Goal: Task Accomplishment & Management: Use online tool/utility

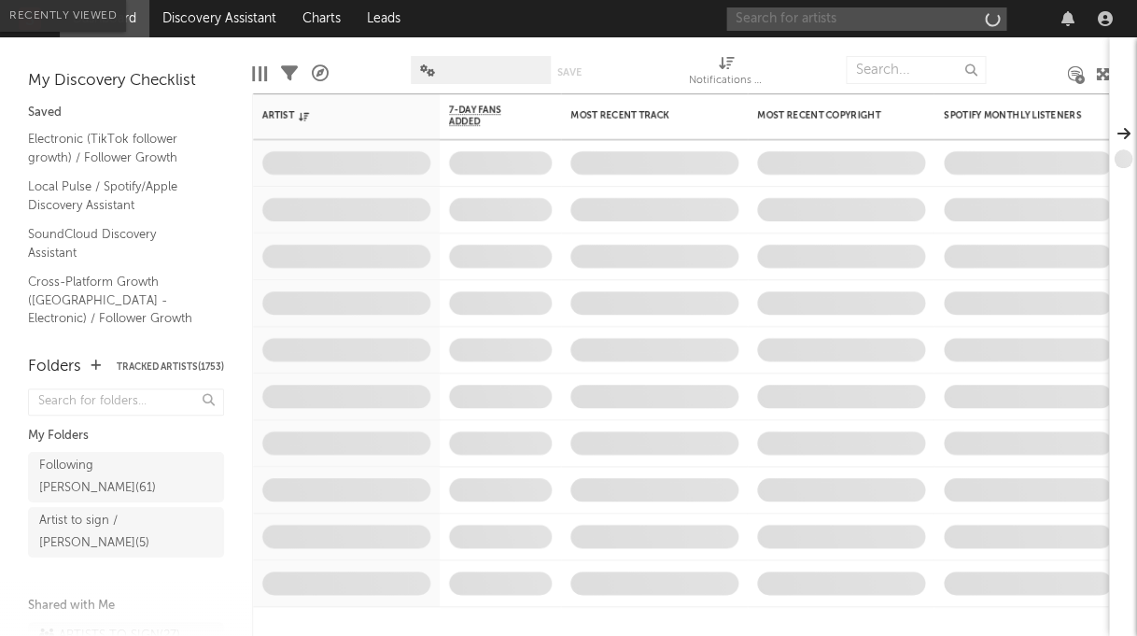
click at [807, 13] on input "text" at bounding box center [866, 18] width 280 height 23
type input "dbasser"
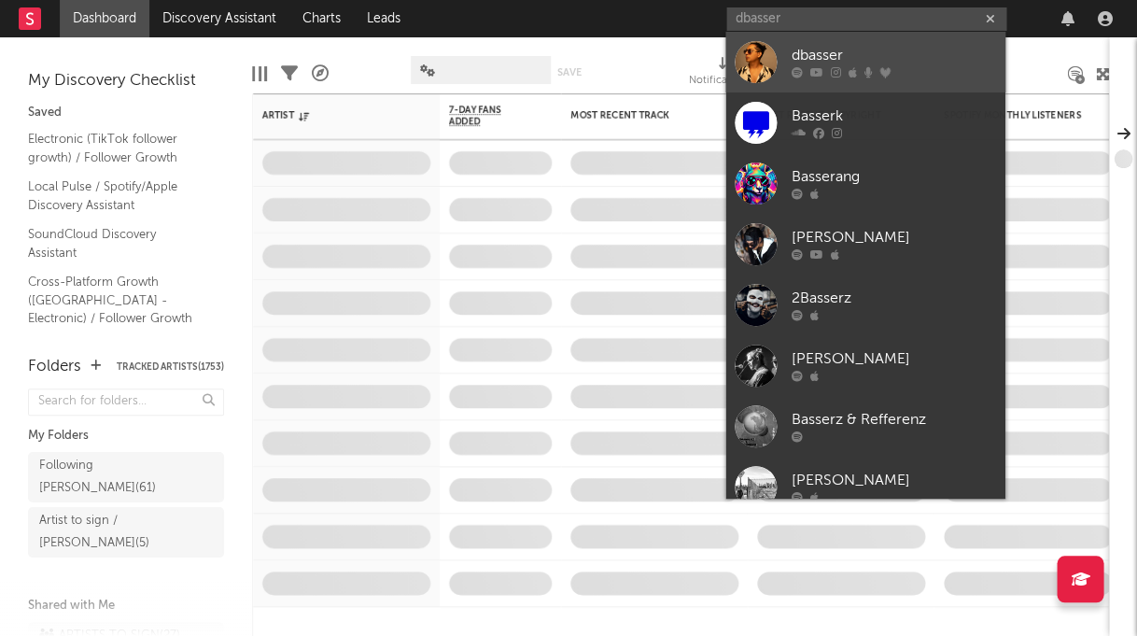
click at [839, 50] on div "dbasser" at bounding box center [893, 56] width 205 height 22
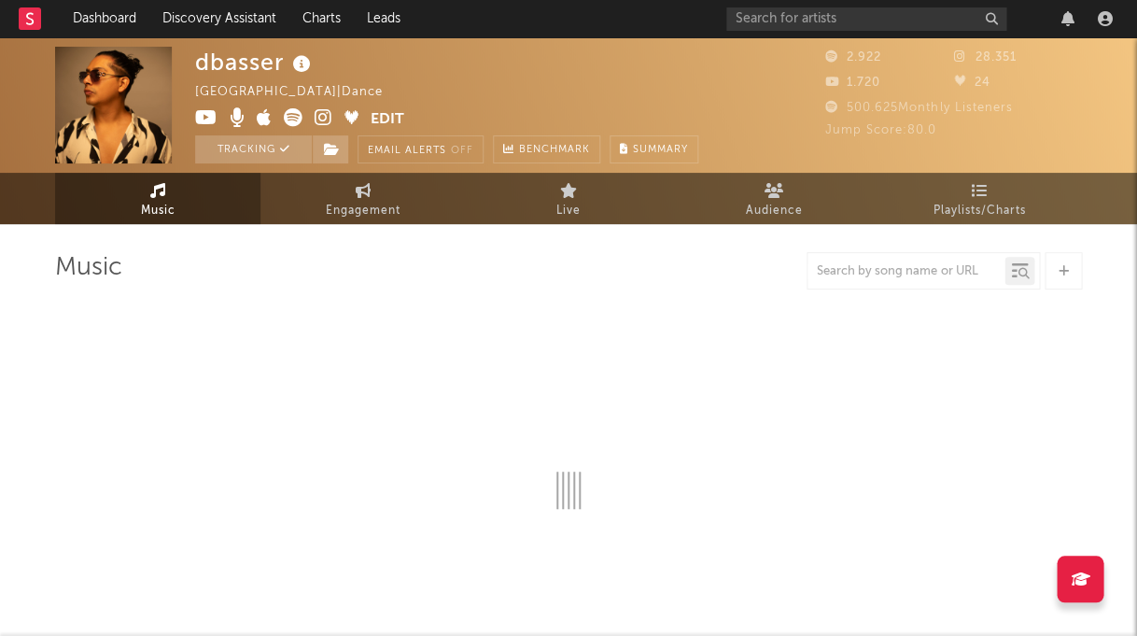
select select "1w"
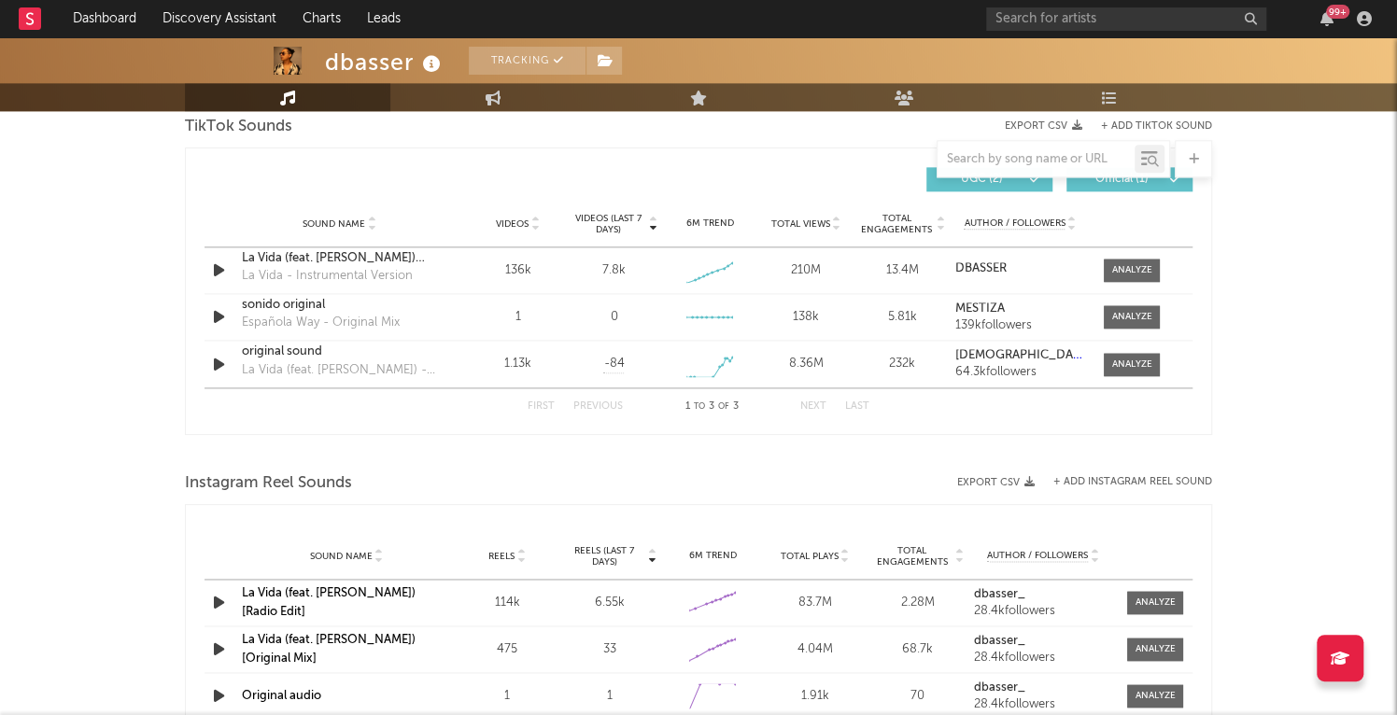
scroll to position [1303, 0]
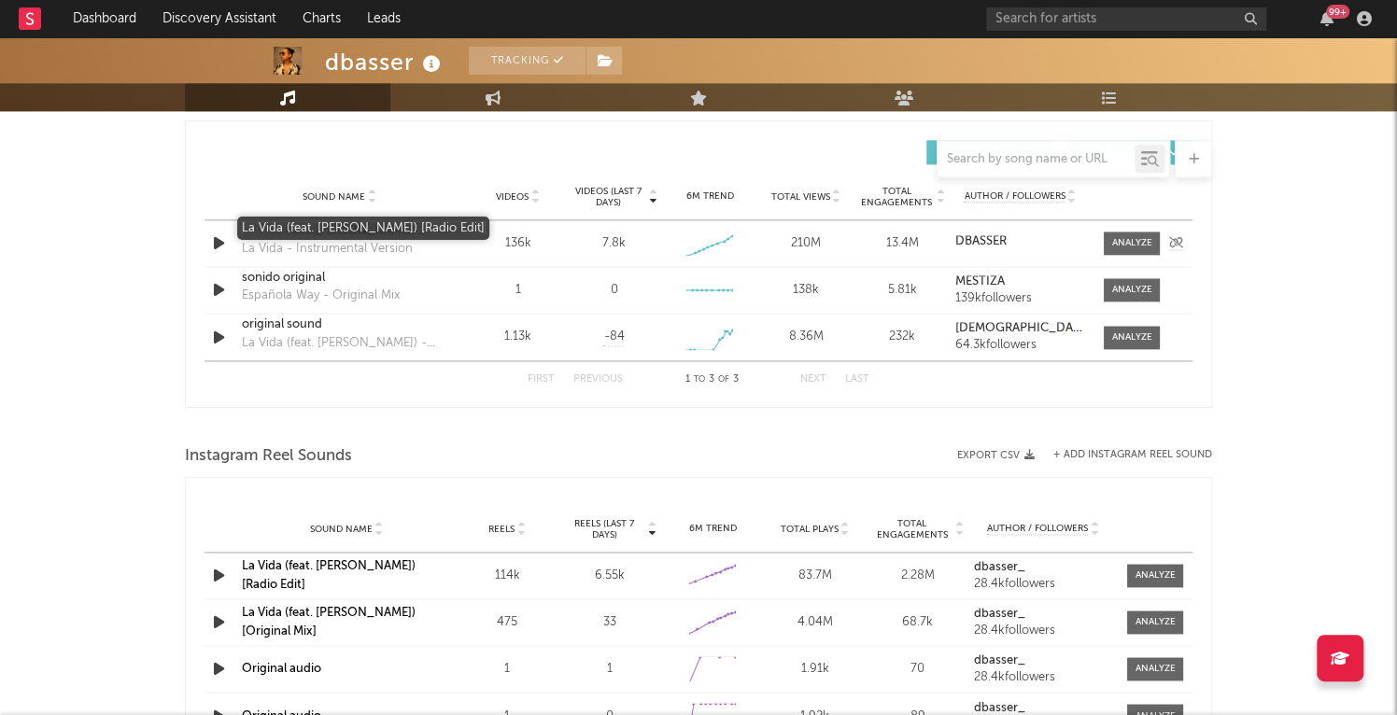
click at [324, 230] on div "La Vida (feat. Kaala Shaw) [Radio Edit]" at bounding box center [339, 231] width 195 height 19
click at [416, 567] on link "La Vida (feat. Kaala Shaw) [Radio Edit]" at bounding box center [329, 575] width 174 height 31
click at [1135, 240] on div at bounding box center [1132, 243] width 40 height 14
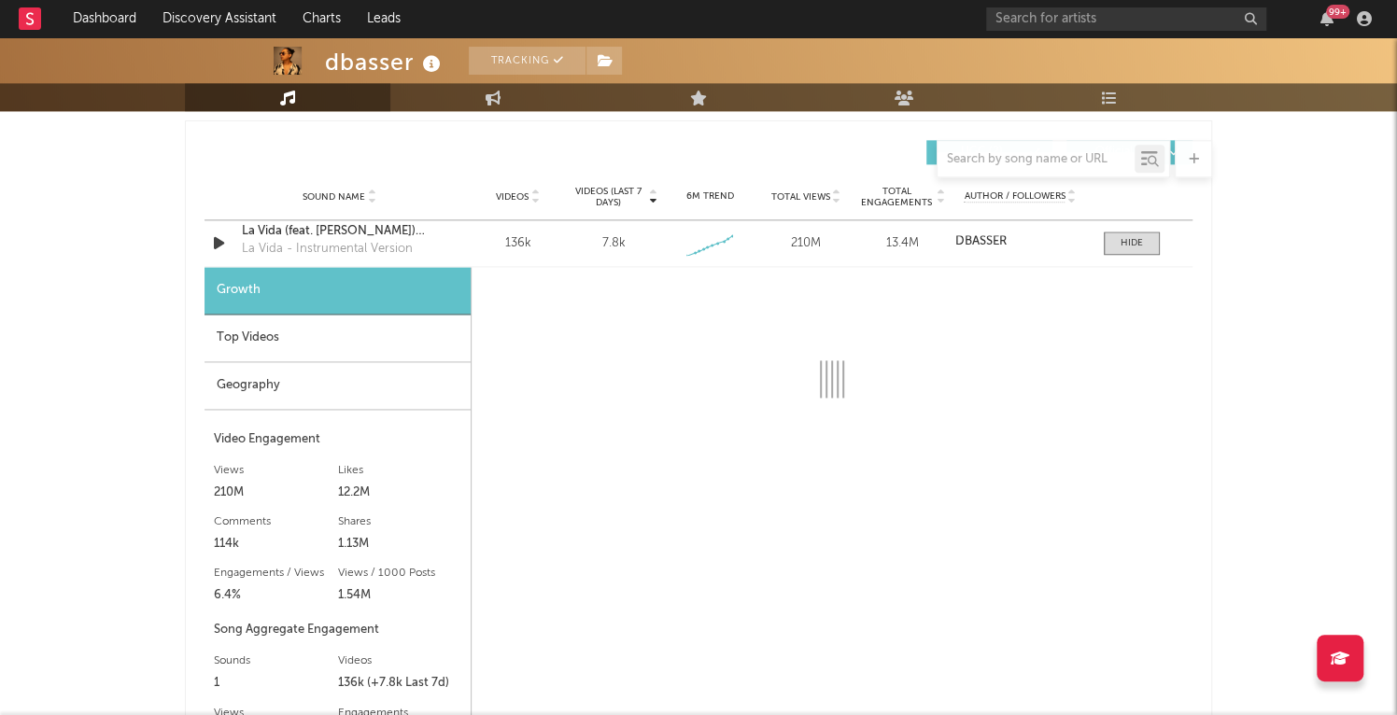
select select "1w"
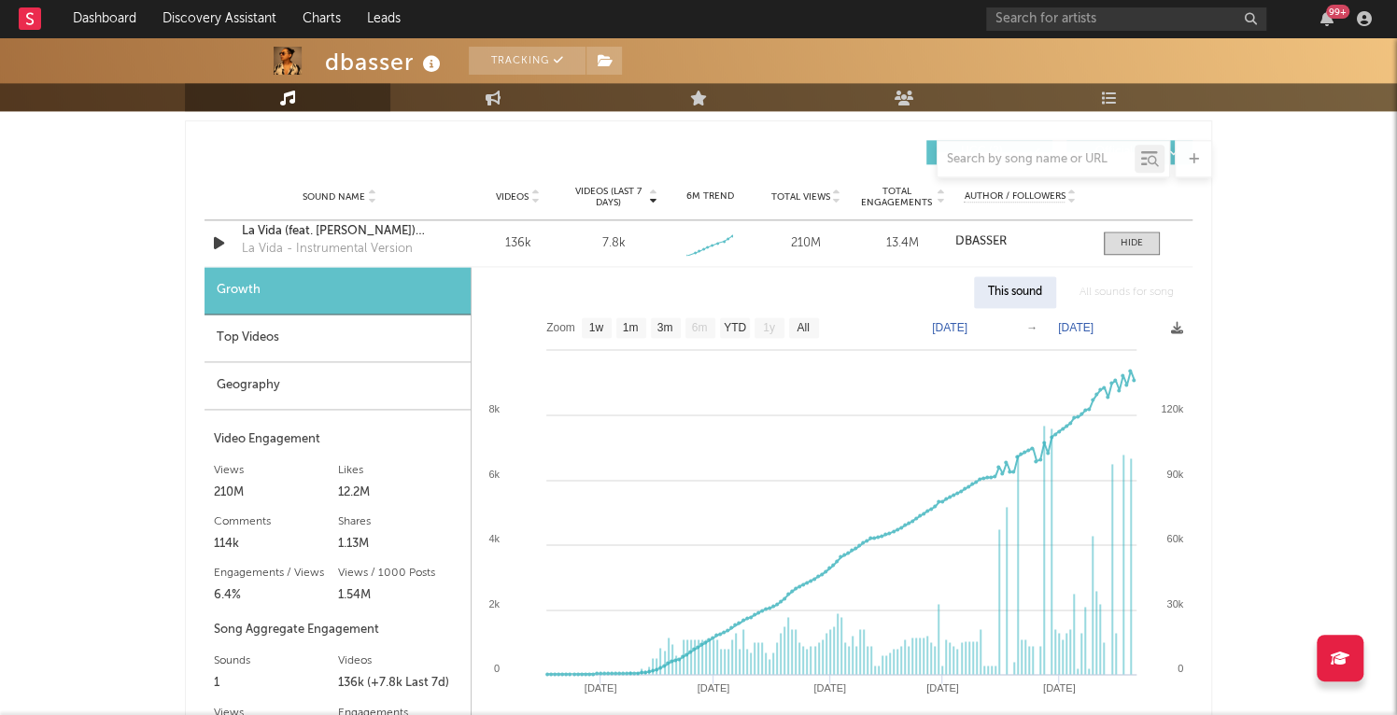
click at [346, 331] on div "Top Videos" at bounding box center [337, 339] width 266 height 48
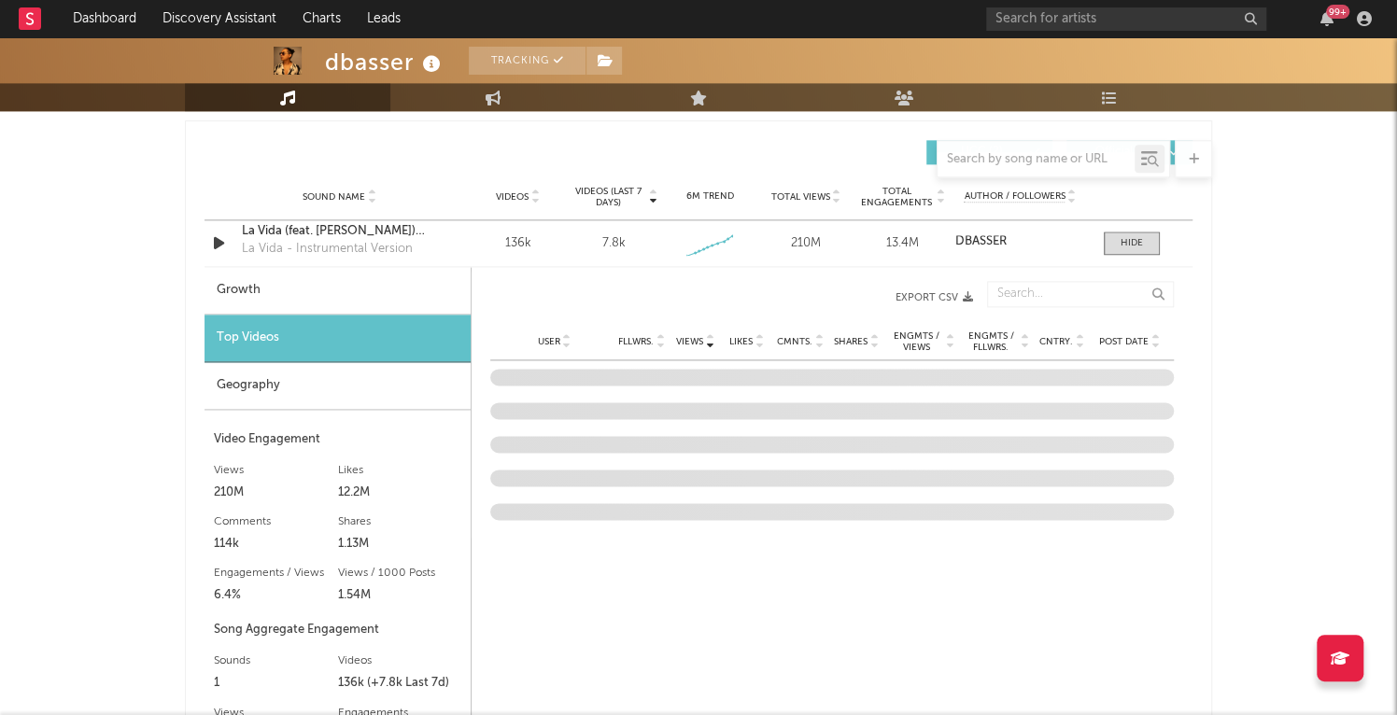
click at [1121, 344] on div "User Fllwrs. Views Likes Cmnts. Shares Engmts / Views Engmts / Fllwrs. Cntry. P…" at bounding box center [832, 341] width 684 height 37
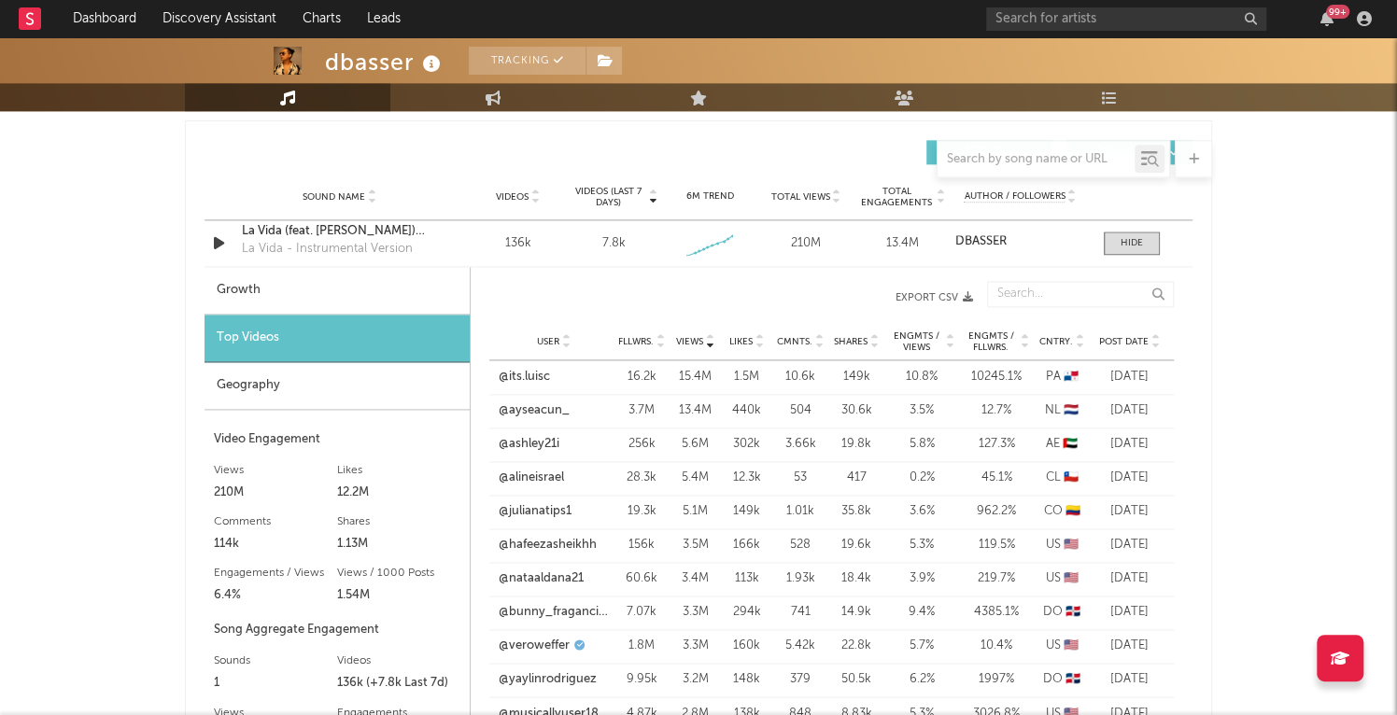
click at [1124, 336] on span "Post Date" at bounding box center [1123, 341] width 49 height 11
click at [585, 368] on link "@flamingoteamisthebest" at bounding box center [554, 377] width 110 height 19
click at [677, 337] on span "Views" at bounding box center [689, 341] width 27 height 11
click at [542, 635] on link "@veroweffer" at bounding box center [534, 646] width 71 height 19
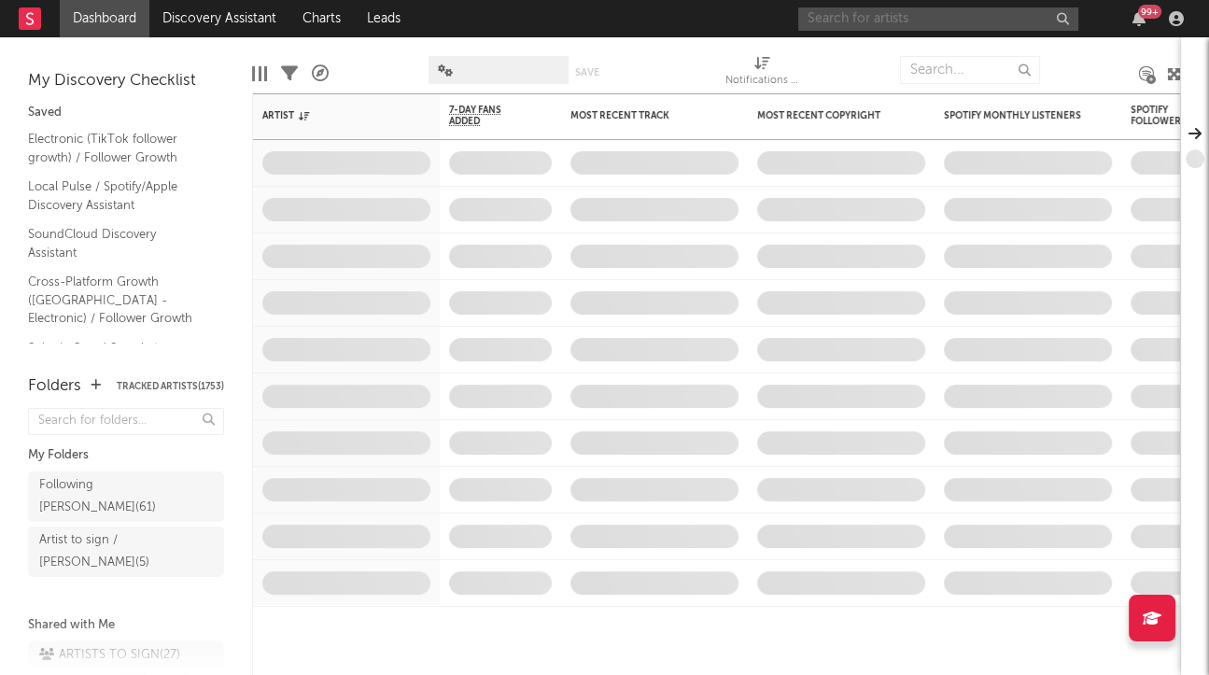
click at [980, 17] on input "text" at bounding box center [938, 18] width 280 height 23
type input "eben"
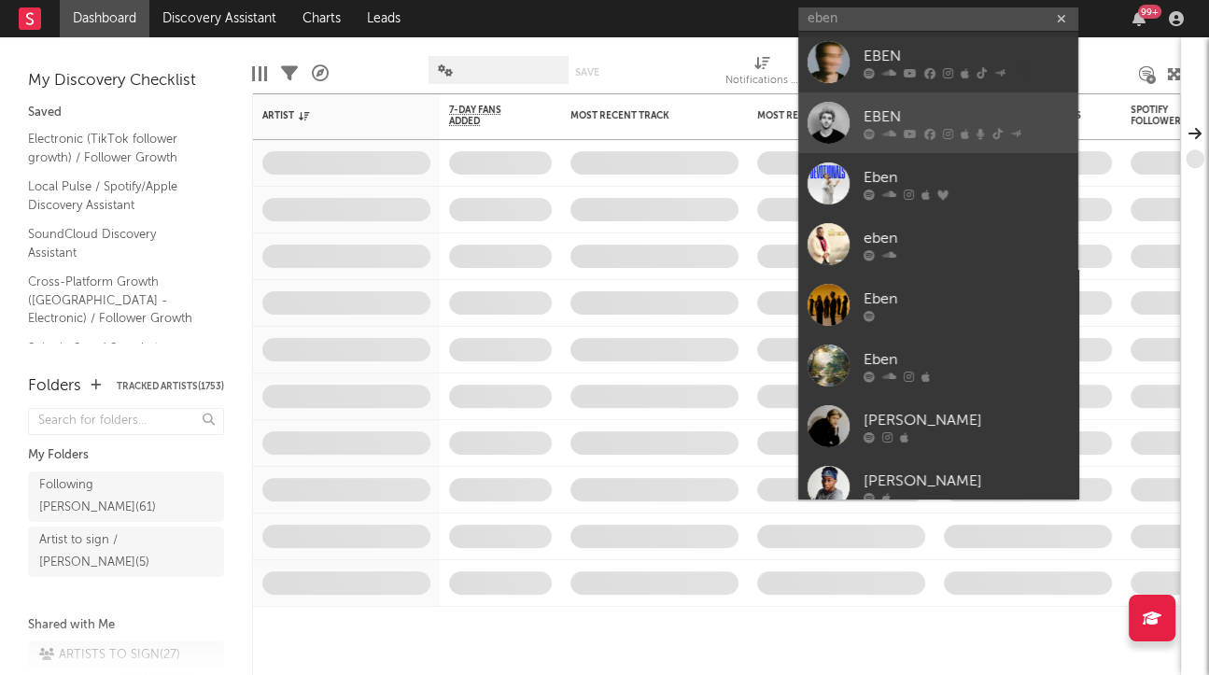
click at [880, 110] on div "EBEN" at bounding box center [966, 117] width 205 height 22
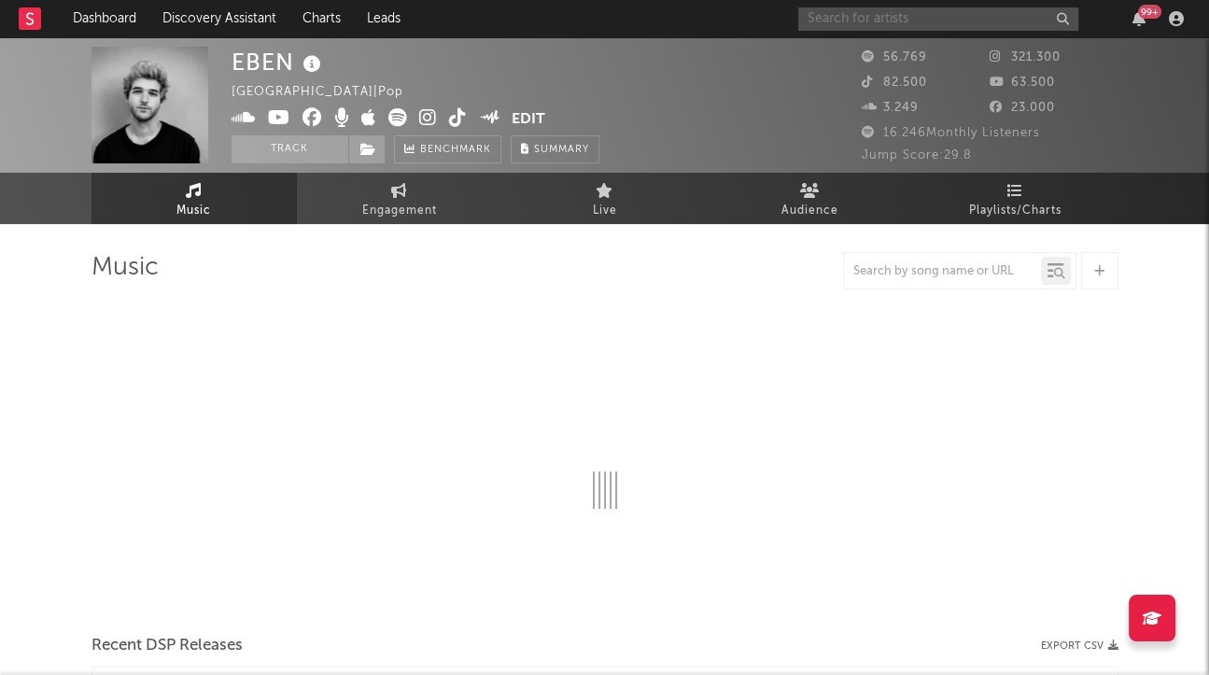
click at [867, 24] on input "text" at bounding box center [938, 18] width 280 height 23
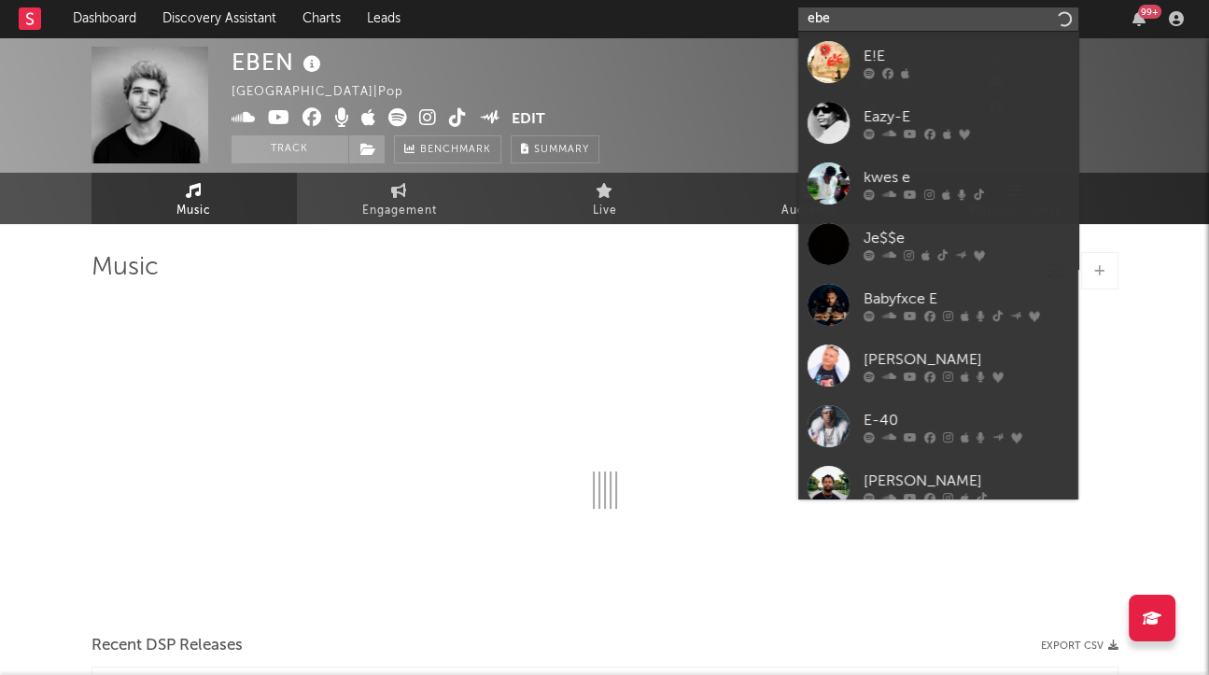
type input "eben"
select select "6m"
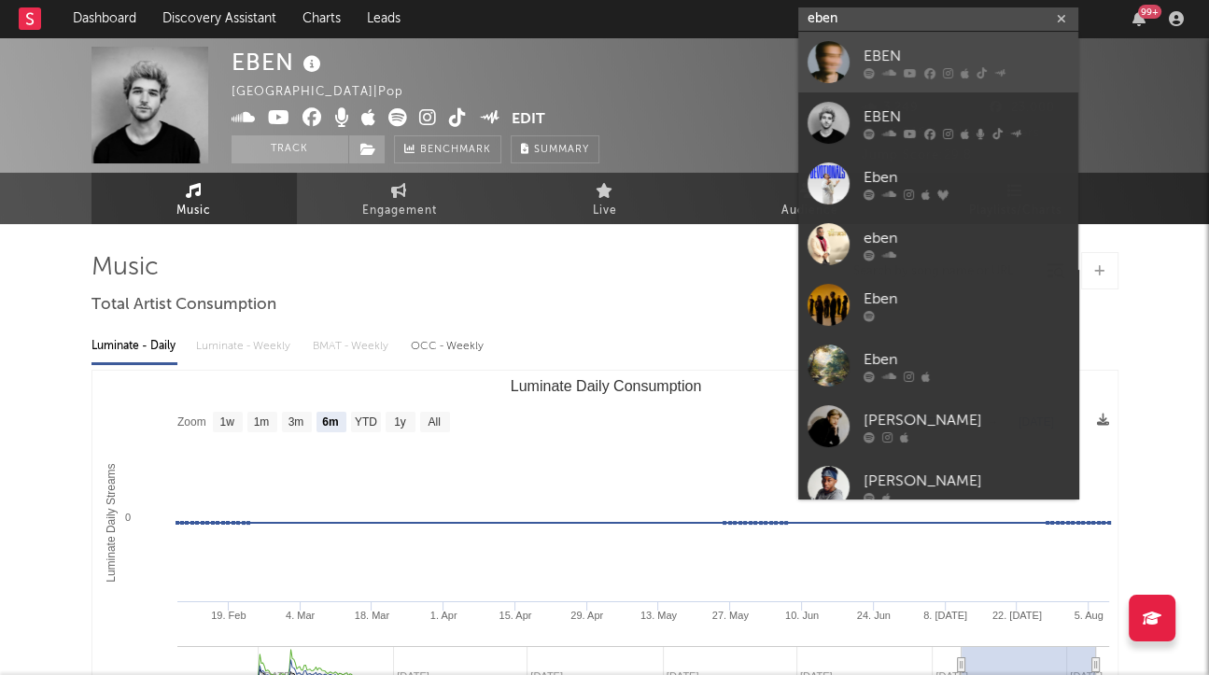
type input "eben"
click at [891, 72] on icon at bounding box center [889, 72] width 14 height 11
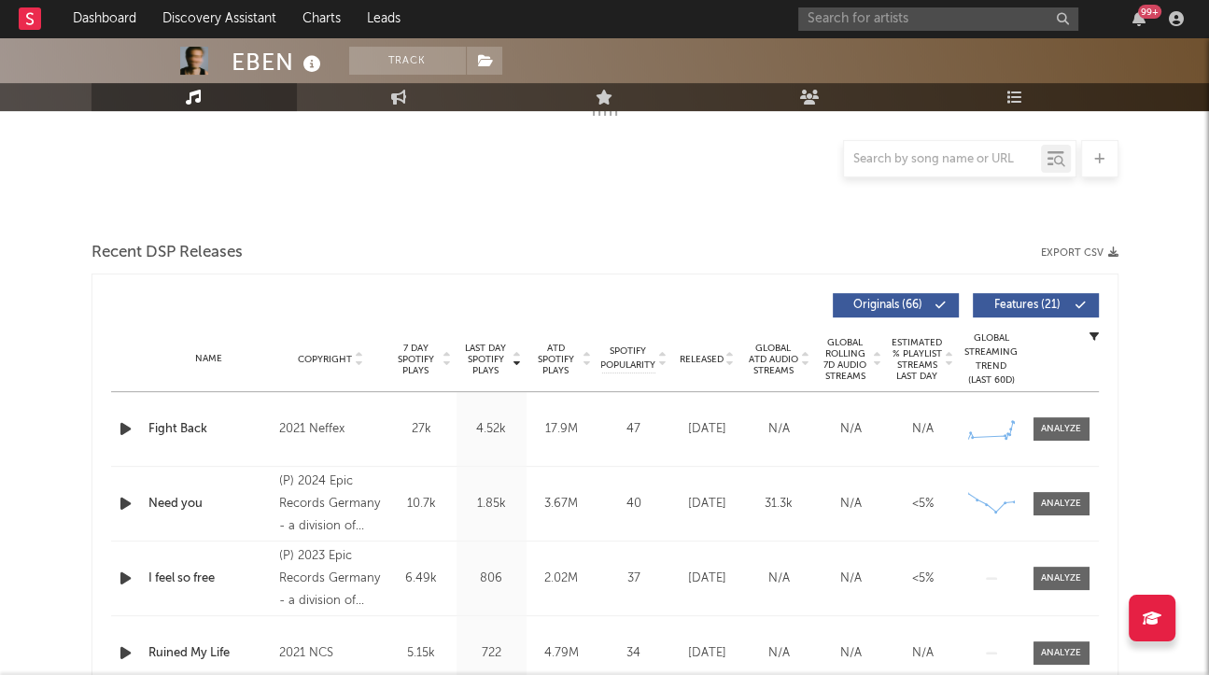
scroll to position [402, 0]
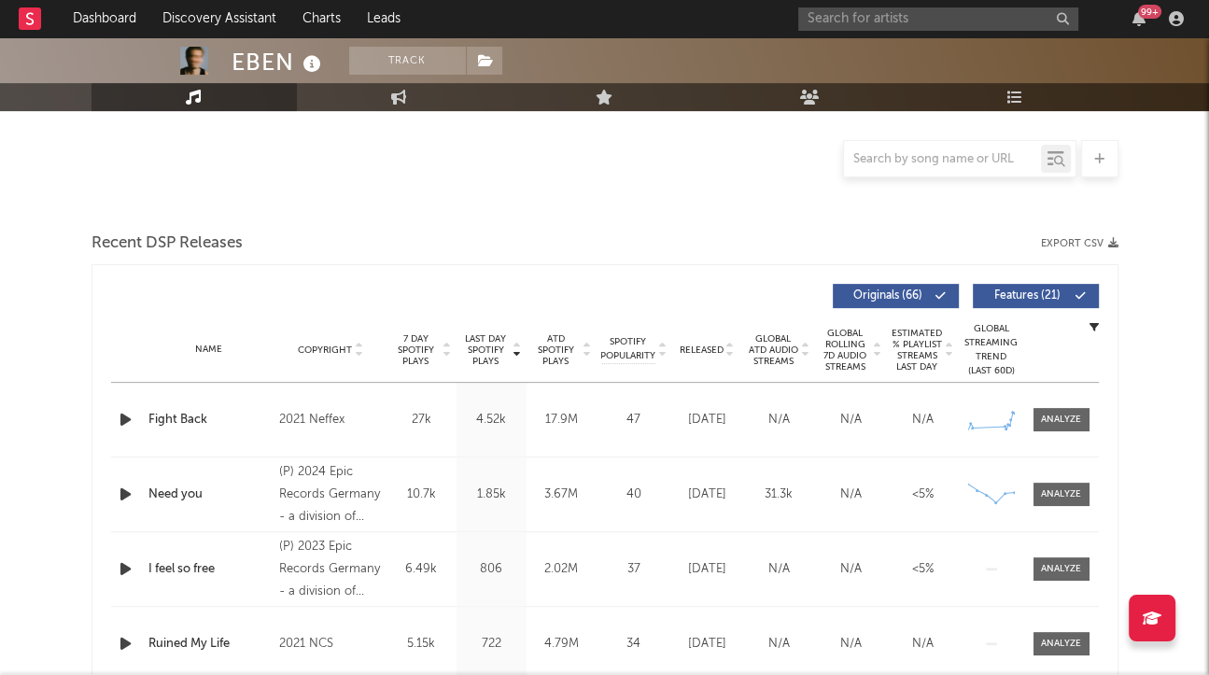
click at [701, 347] on span "Released" at bounding box center [702, 350] width 44 height 11
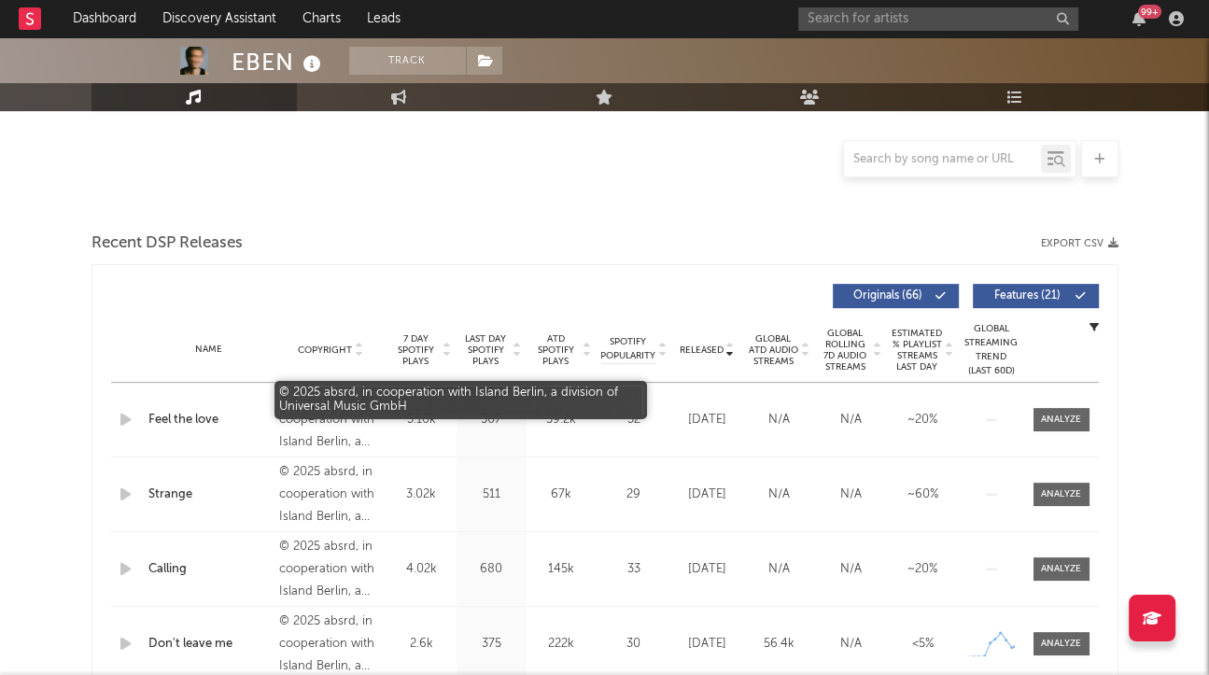
select select "6m"
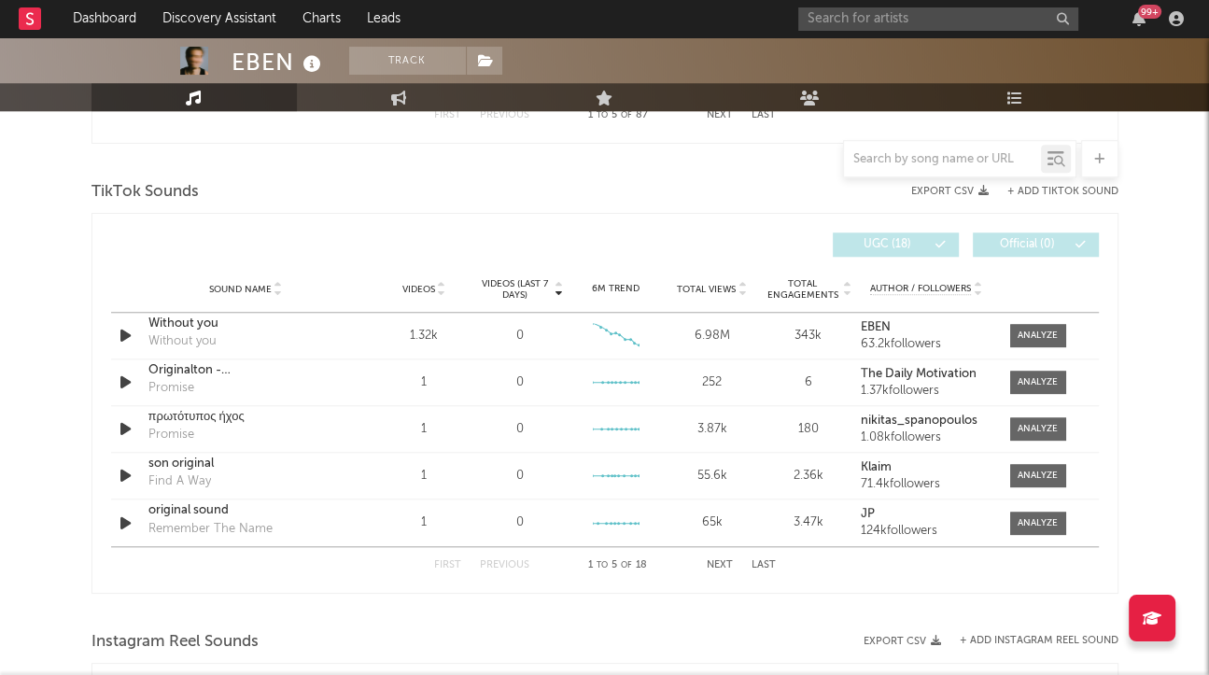
scroll to position [1208, 0]
click at [1053, 190] on button "+ Add TikTok Sound" at bounding box center [1063, 194] width 111 height 10
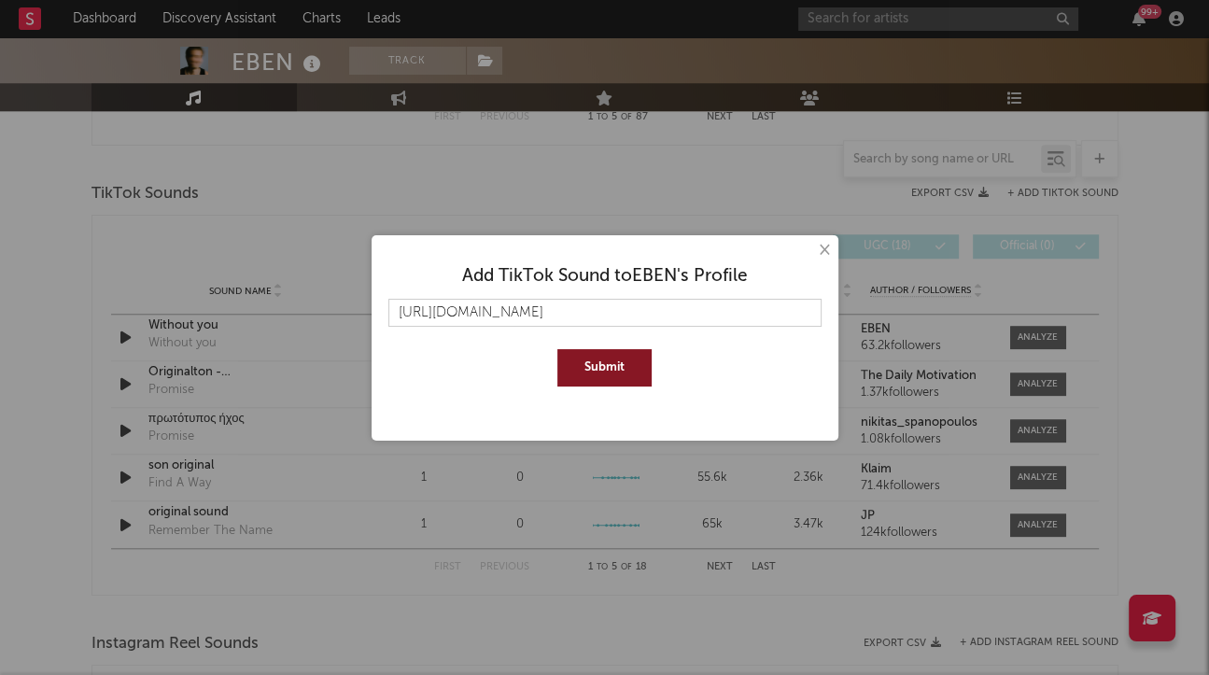
type input "[URL][DOMAIN_NAME]"
click at [585, 373] on button "Submit" at bounding box center [604, 367] width 94 height 37
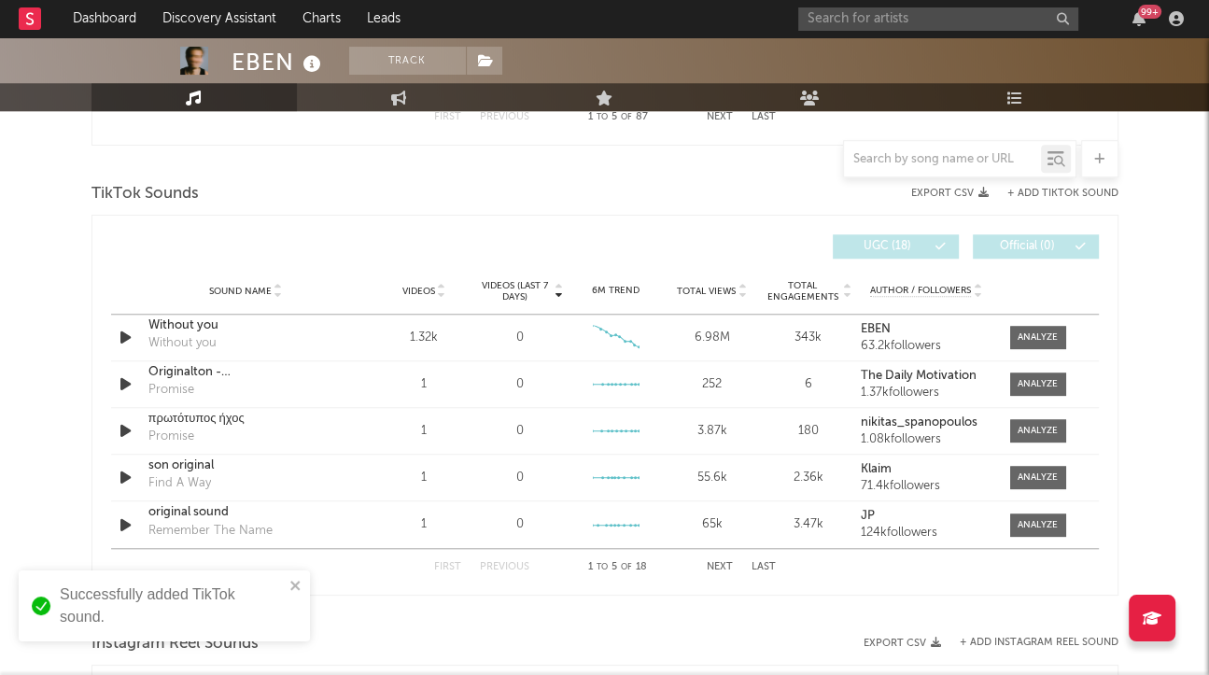
click at [726, 562] on button "Next" at bounding box center [720, 567] width 26 height 10
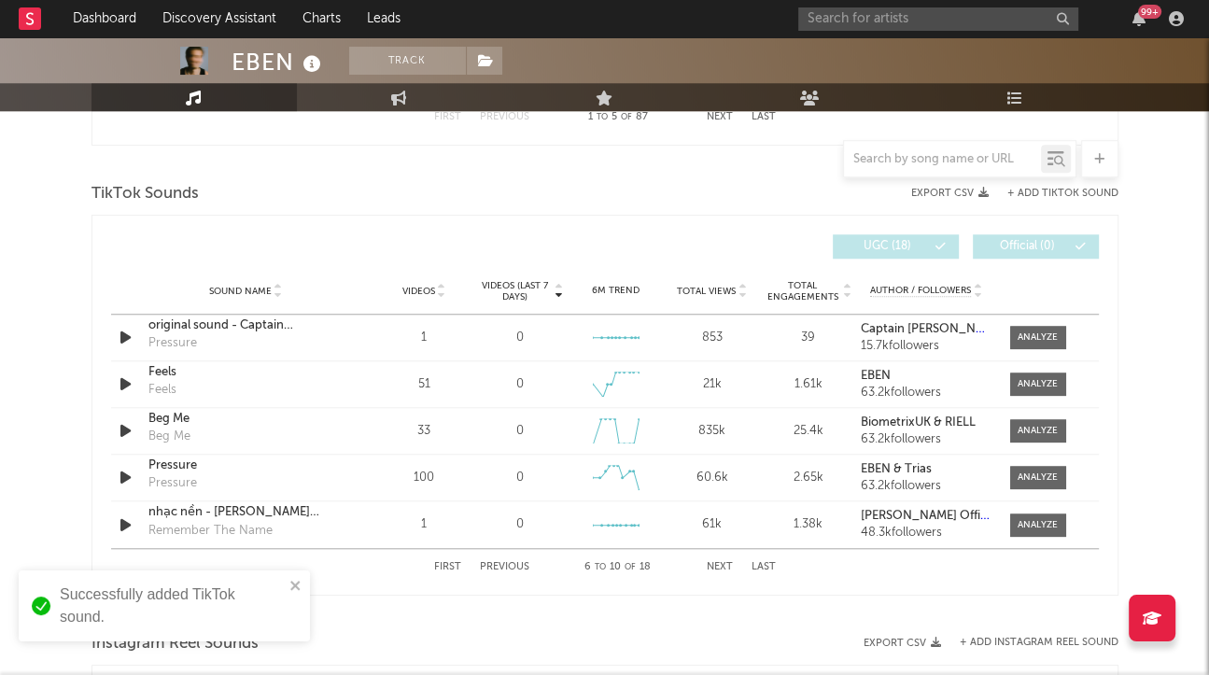
click at [726, 562] on button "Next" at bounding box center [720, 567] width 26 height 10
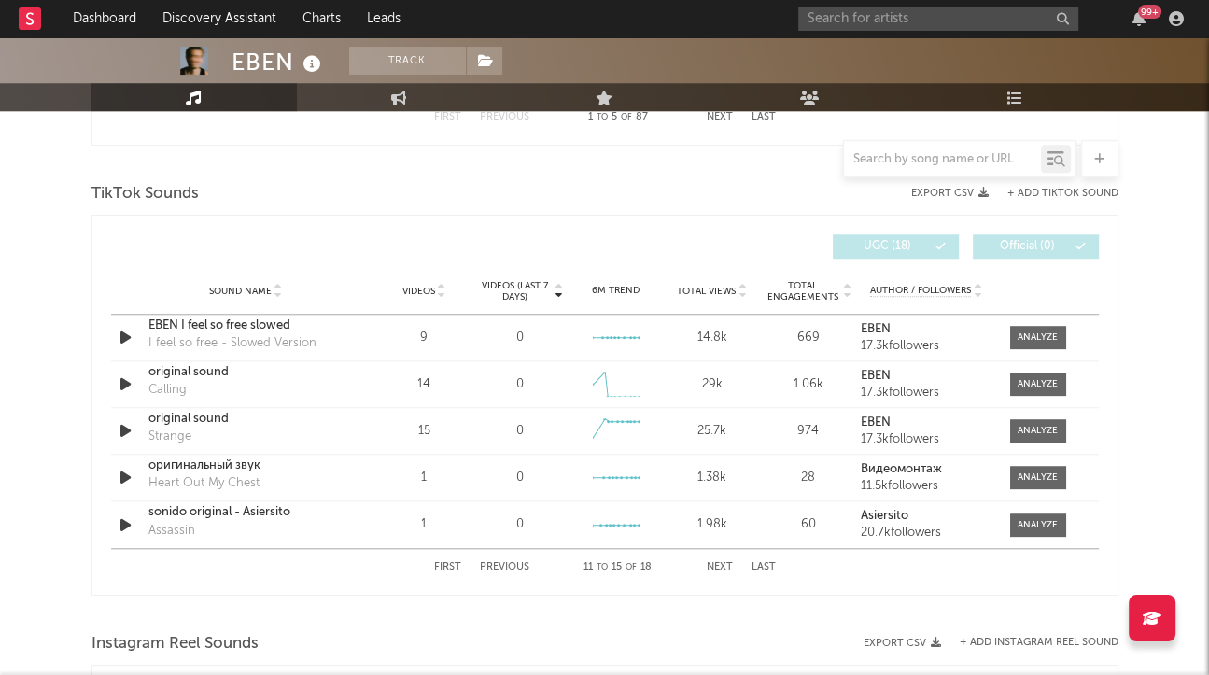
click at [719, 562] on button "Next" at bounding box center [720, 567] width 26 height 10
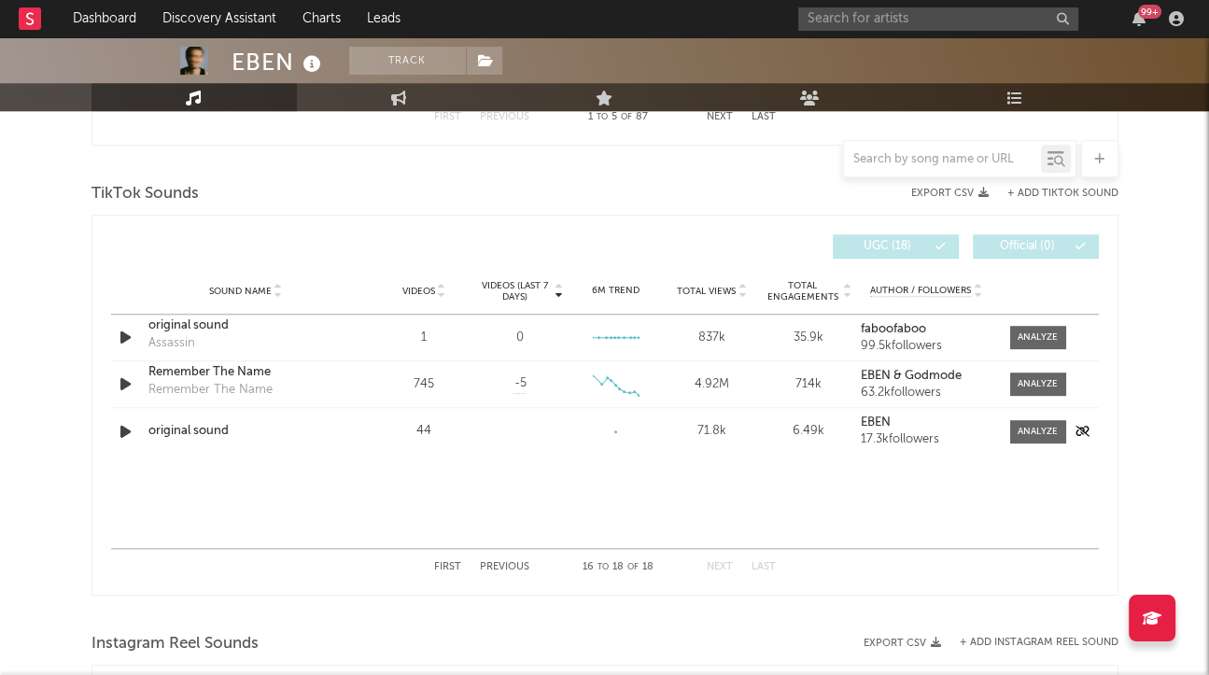
click at [118, 428] on icon "button" at bounding box center [126, 431] width 20 height 23
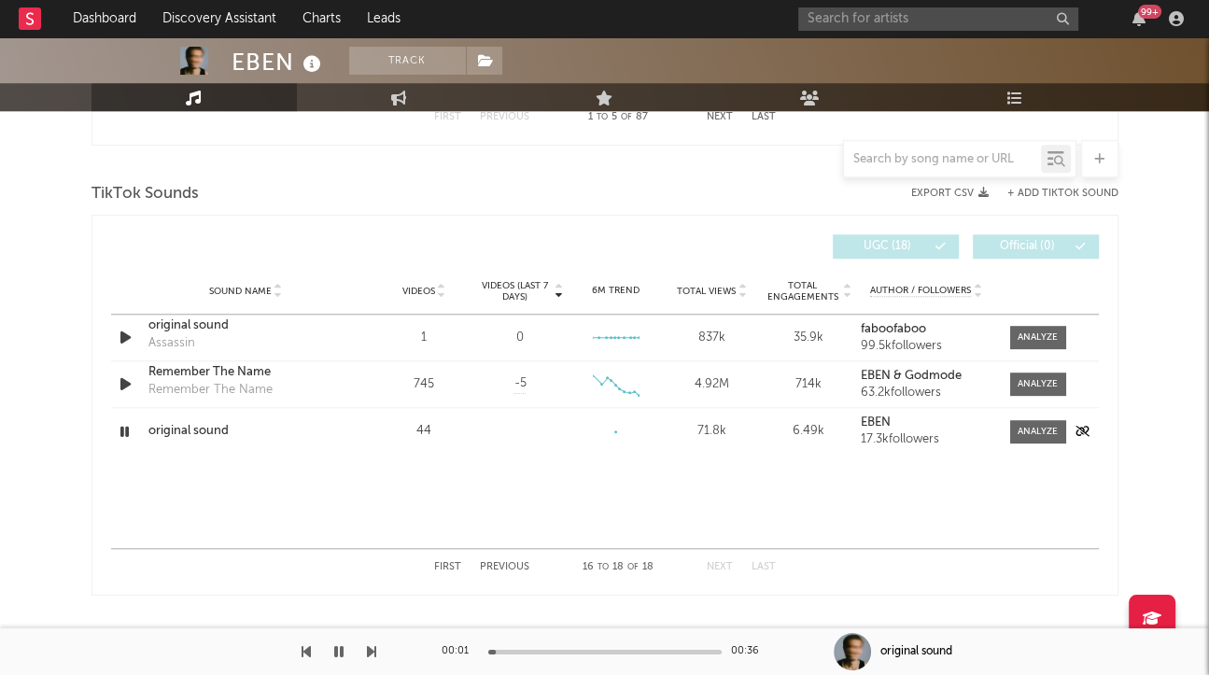
click at [128, 425] on icon "button" at bounding box center [125, 431] width 18 height 23
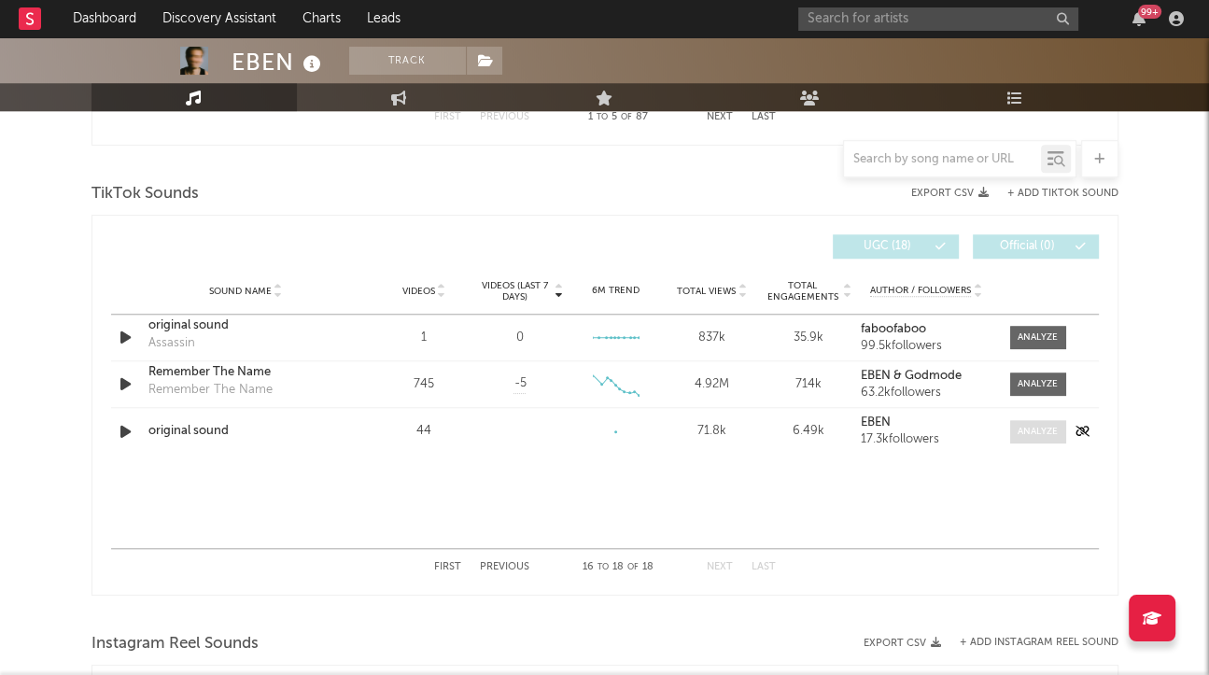
click at [1050, 430] on div at bounding box center [1038, 432] width 40 height 14
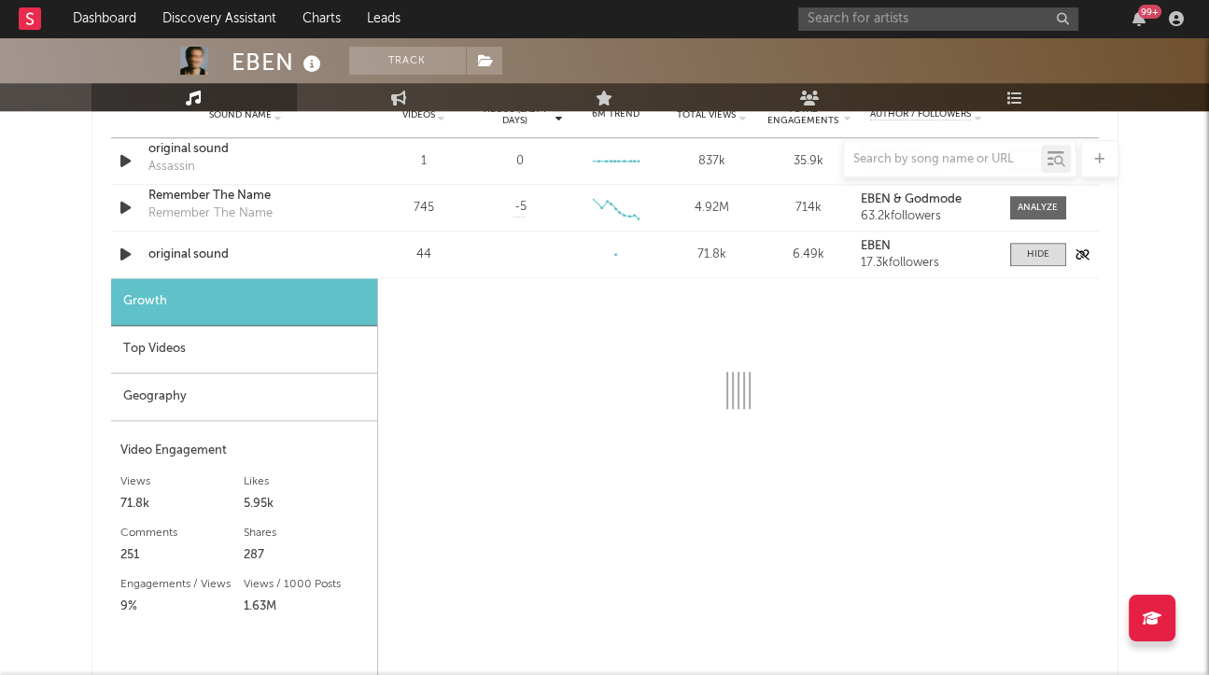
select select "1w"
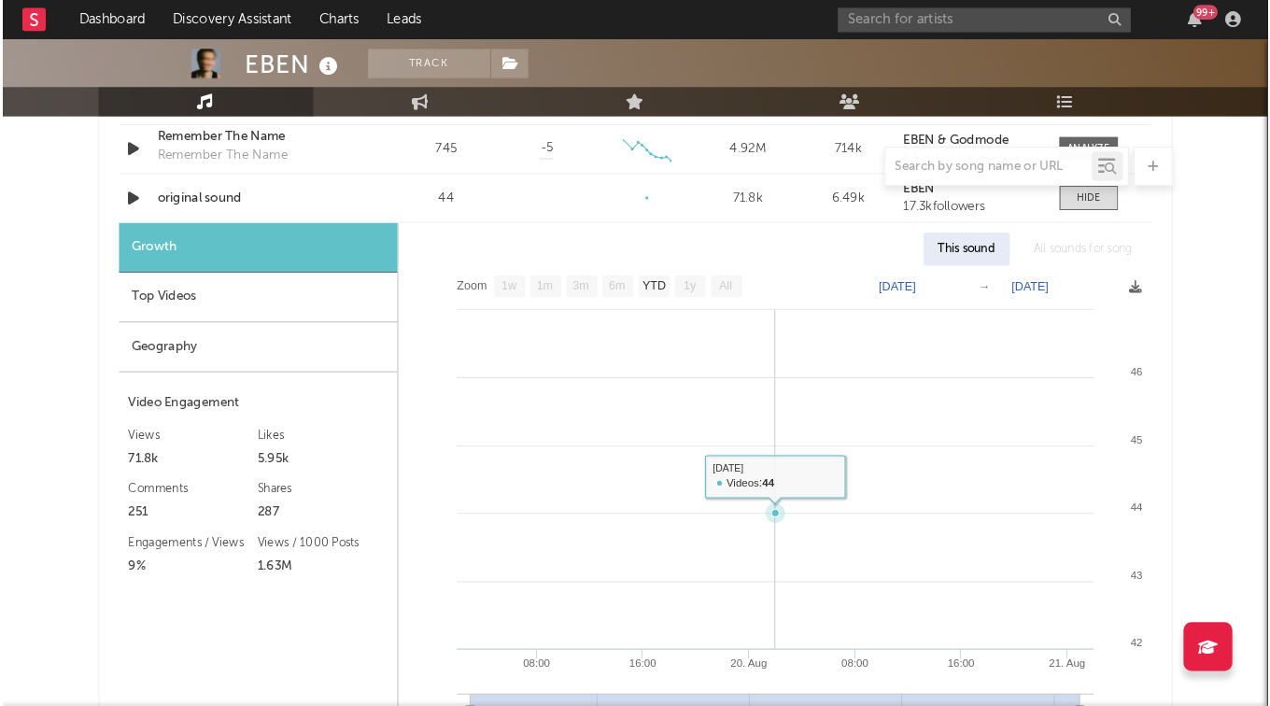
scroll to position [1473, 0]
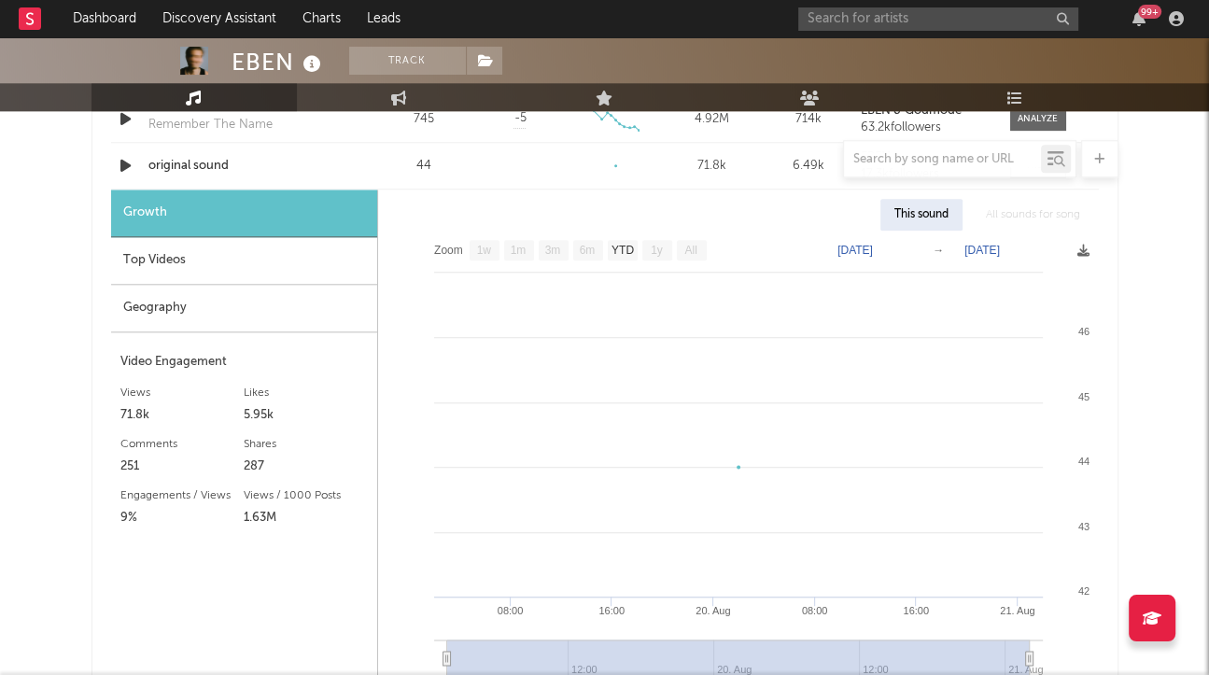
click at [192, 264] on div "Top Videos" at bounding box center [244, 261] width 266 height 48
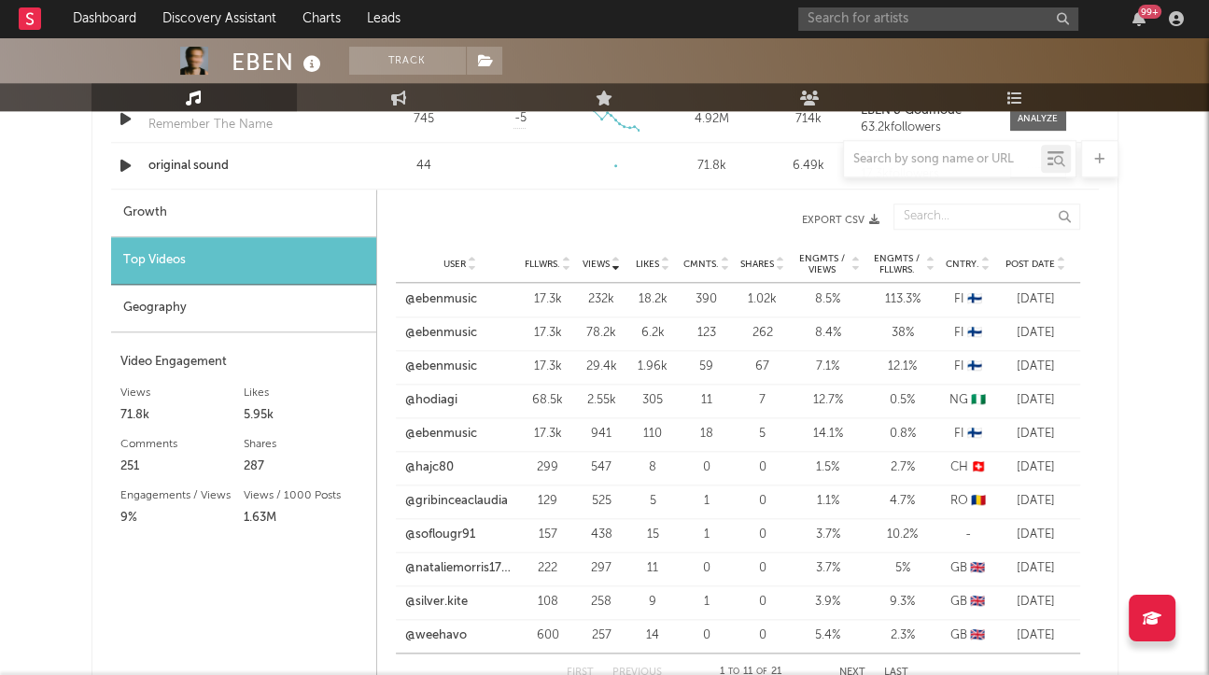
click at [1022, 259] on span "Post Date" at bounding box center [1030, 264] width 49 height 11
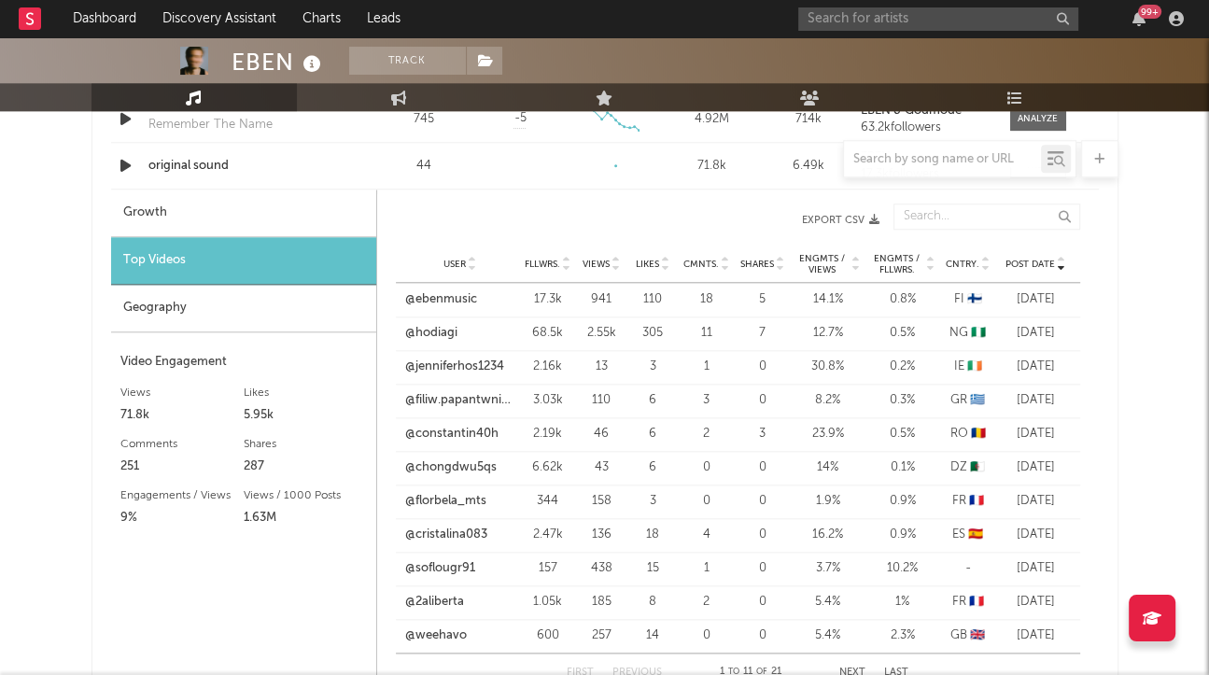
click at [1022, 259] on span "Post Date" at bounding box center [1030, 264] width 49 height 11
